Goal: Task Accomplishment & Management: Manage account settings

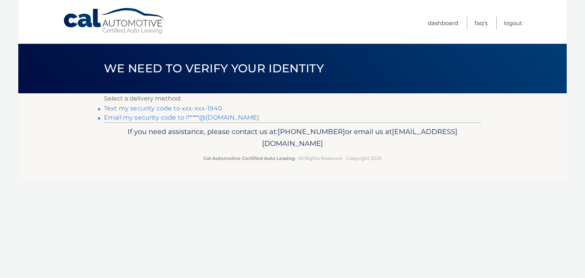
click at [233, 118] on link "Email my security code to i*****@yahoo.com" at bounding box center [181, 117] width 155 height 7
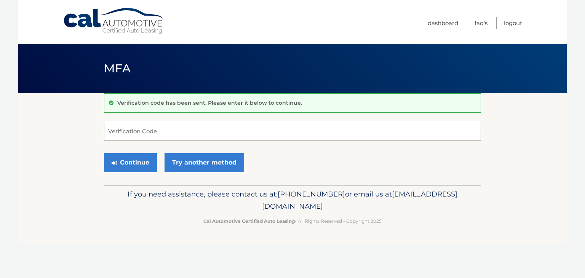
click at [159, 125] on input "Verification Code" at bounding box center [292, 131] width 377 height 19
type input "236160"
click at [139, 155] on button "Continue" at bounding box center [130, 162] width 53 height 19
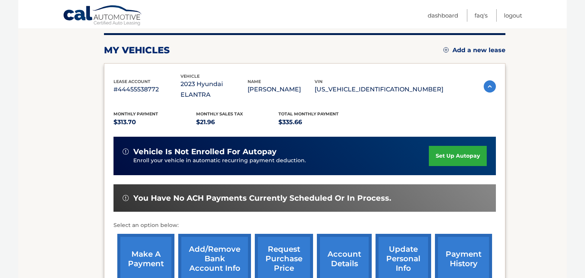
scroll to position [106, 0]
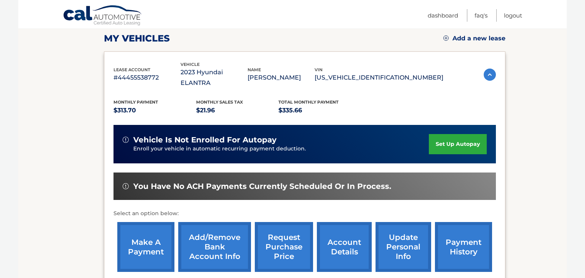
click at [222, 234] on link "Add/Remove bank account info" at bounding box center [214, 247] width 73 height 50
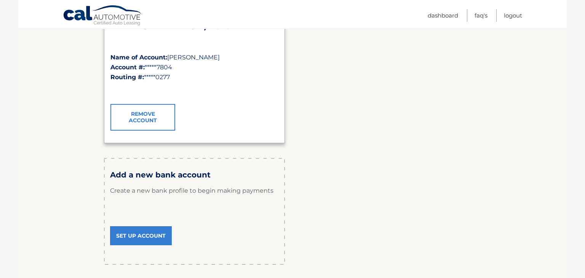
scroll to position [146, 0]
click at [148, 235] on link "Set Up Account" at bounding box center [141, 235] width 62 height 19
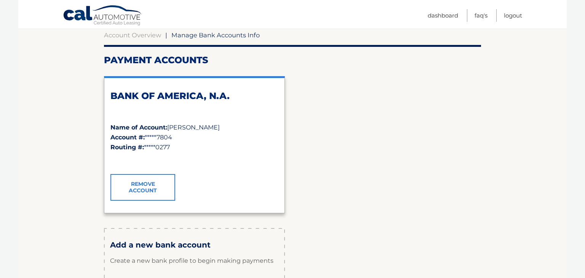
scroll to position [0, 0]
